Goal: Find specific page/section: Find specific page/section

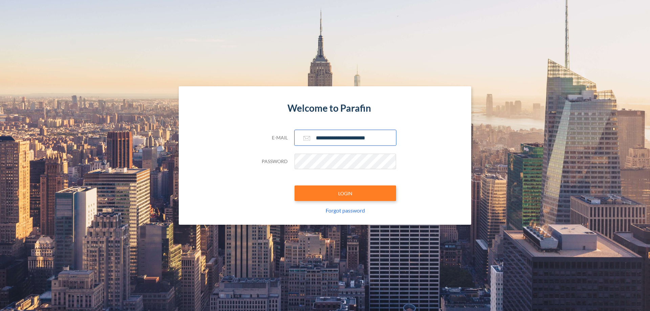
type input "**********"
click at [346, 193] on button "LOGIN" at bounding box center [346, 194] width 102 height 16
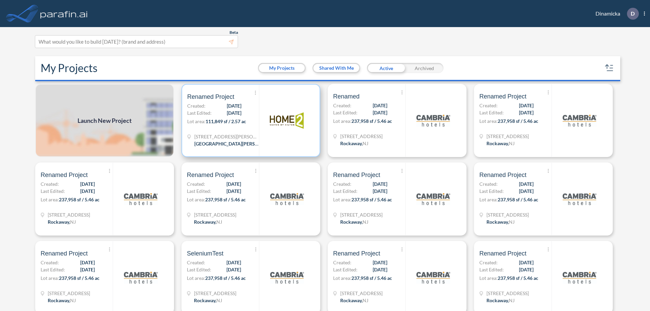
scroll to position [2, 0]
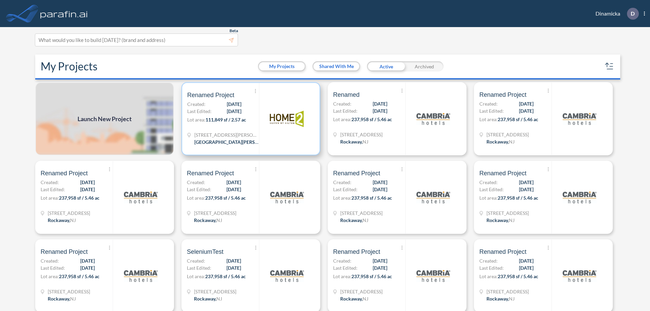
click at [250, 119] on p "Lot area: 111,849 sf / 2.57 ac" at bounding box center [223, 121] width 72 height 10
